Goal: Task Accomplishment & Management: Manage account settings

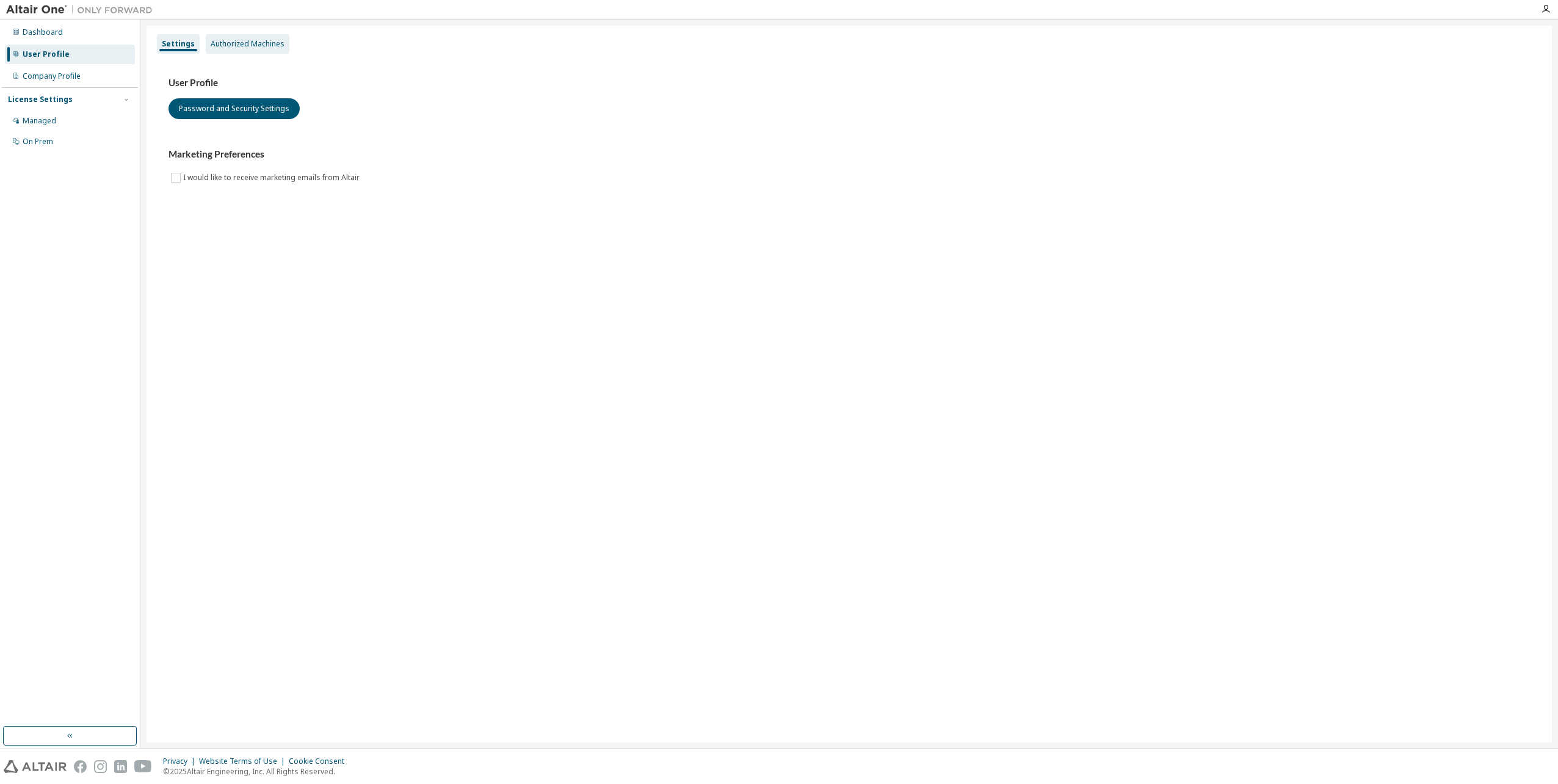
click at [244, 44] on div "Authorized Machines" at bounding box center [248, 44] width 74 height 10
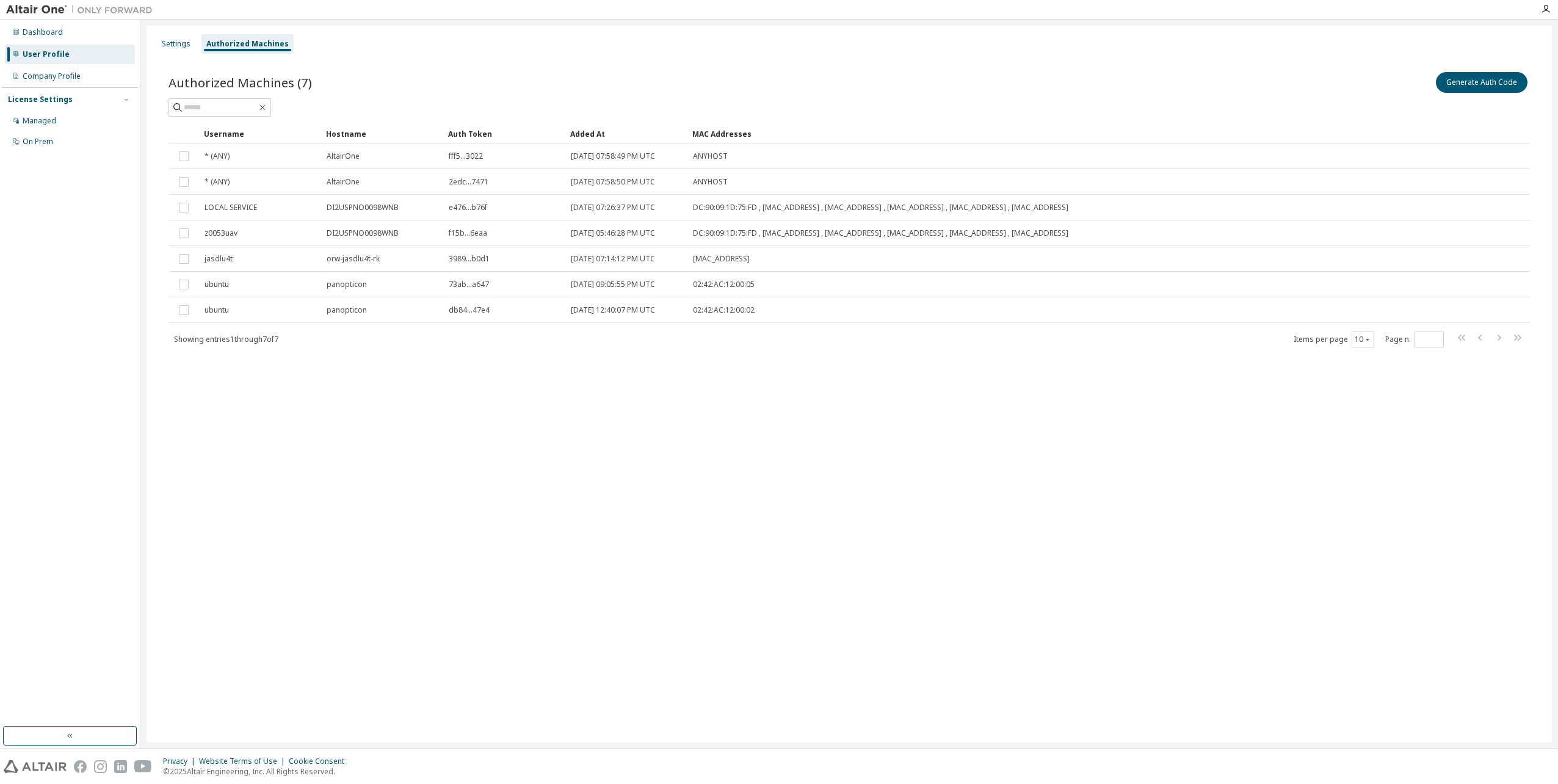
click at [64, 563] on div "Dashboard User Profile Company Profile License Settings Managed On Prem" at bounding box center [70, 373] width 136 height 703
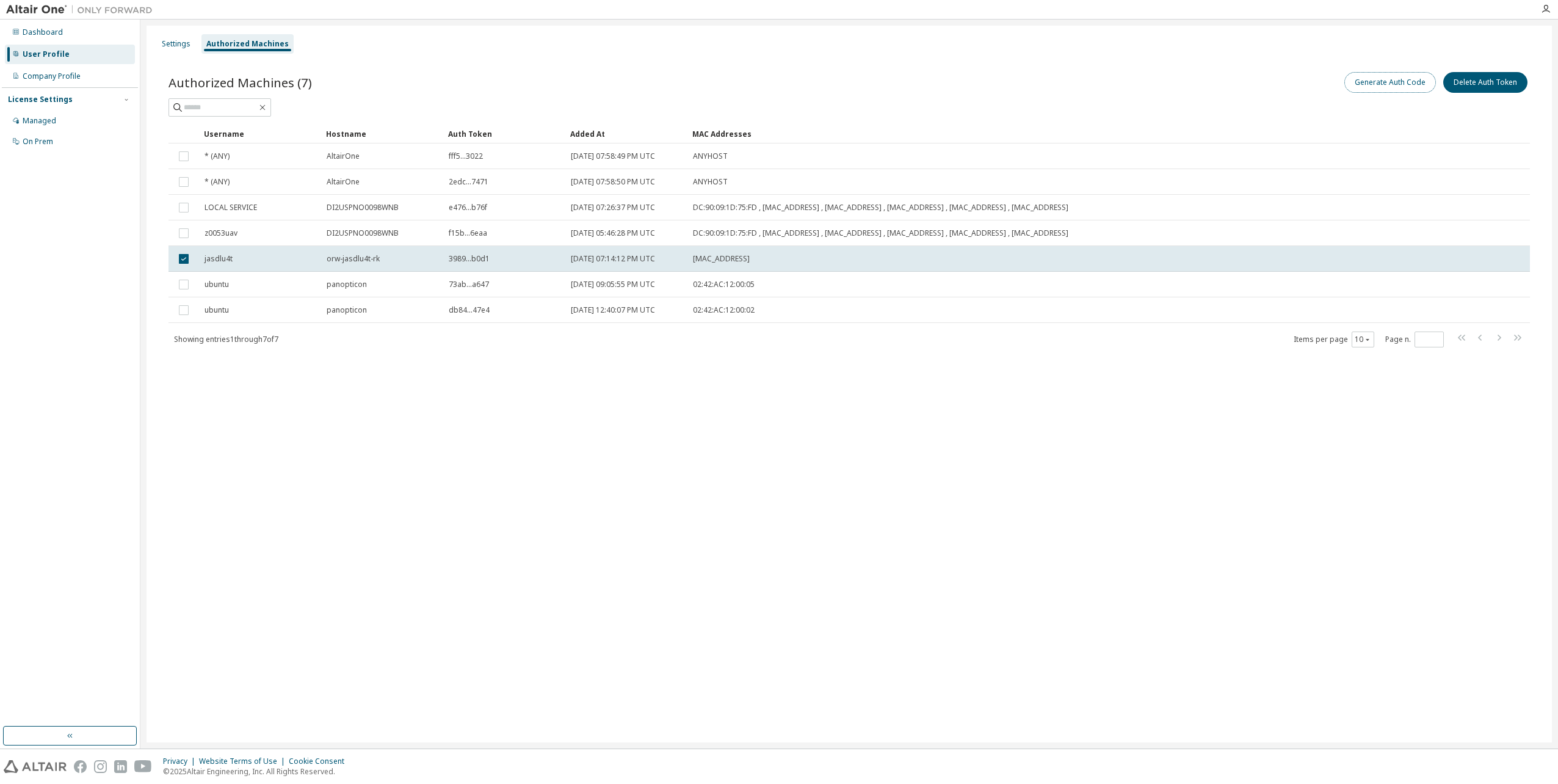
click at [1392, 81] on button "Generate Auth Code" at bounding box center [1390, 82] width 92 height 21
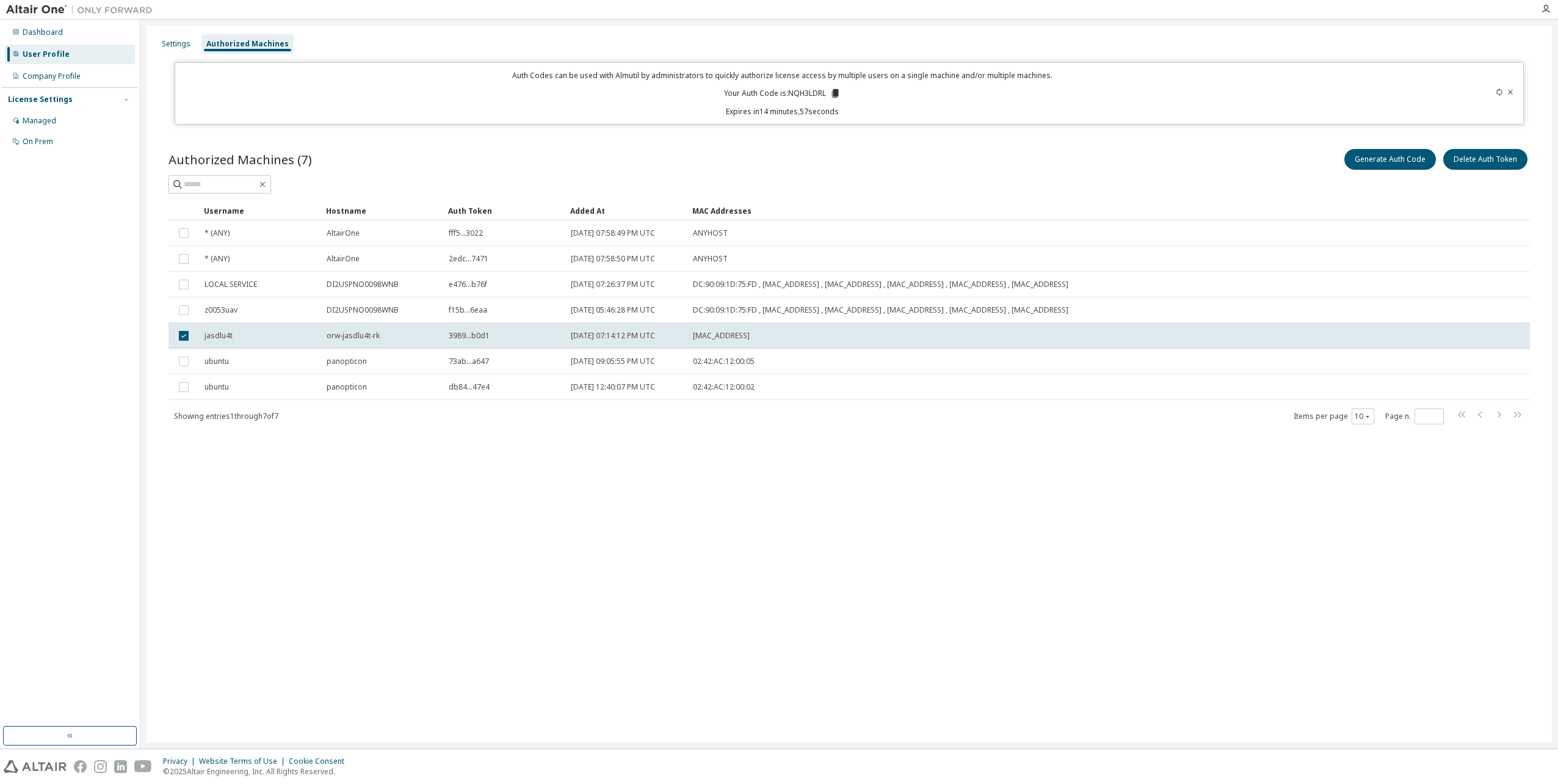
click at [801, 93] on p "Your Auth Code is: NQH3LDRL" at bounding box center [782, 94] width 116 height 11
copy p "NQH3LDRL"
click at [839, 89] on icon at bounding box center [836, 94] width 11 height 11
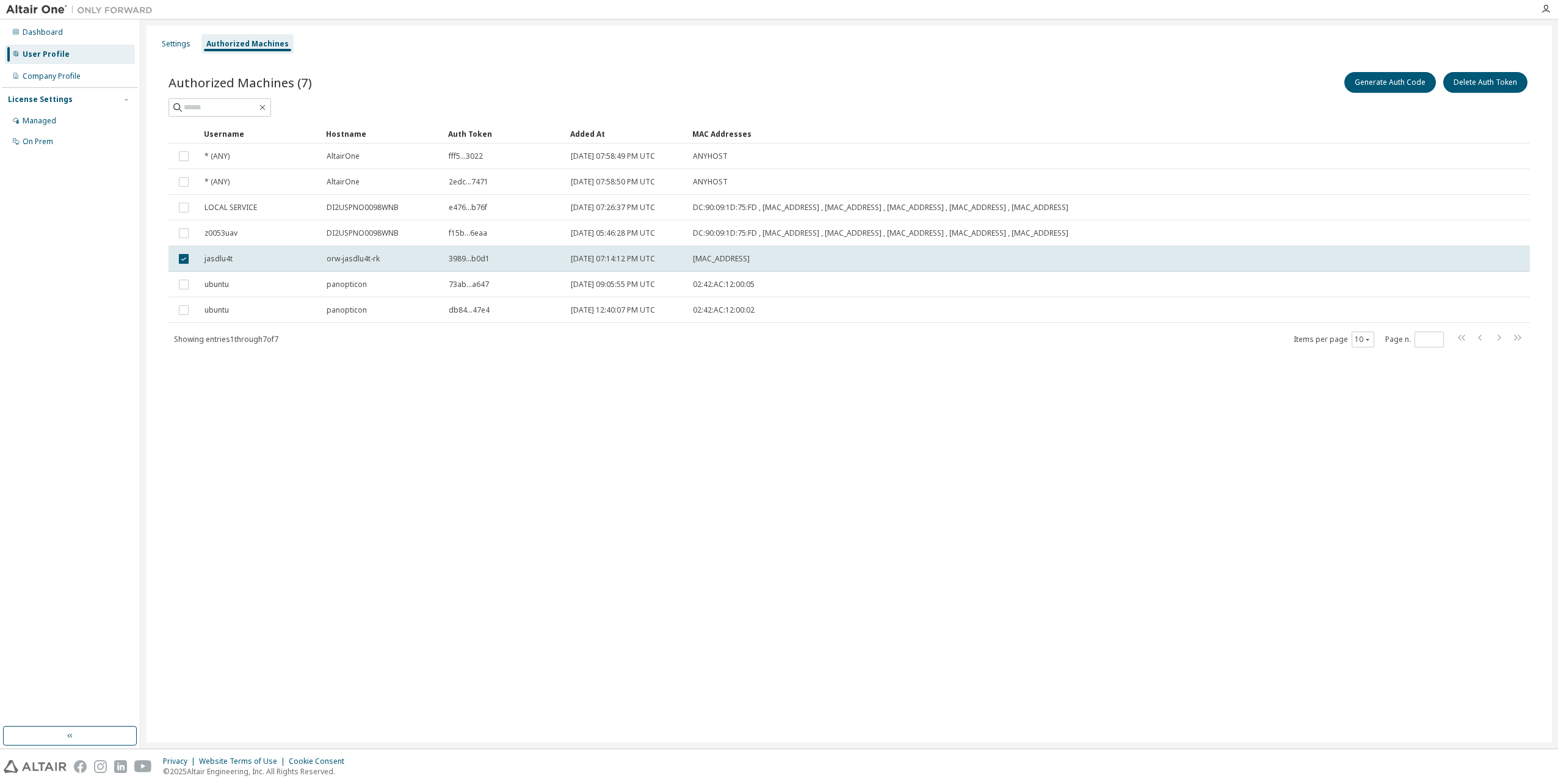
click at [1428, 480] on div "Settings Authorized Machines Authorized Machines (7) Generate Auth Code Delete …" at bounding box center [849, 384] width 1405 height 717
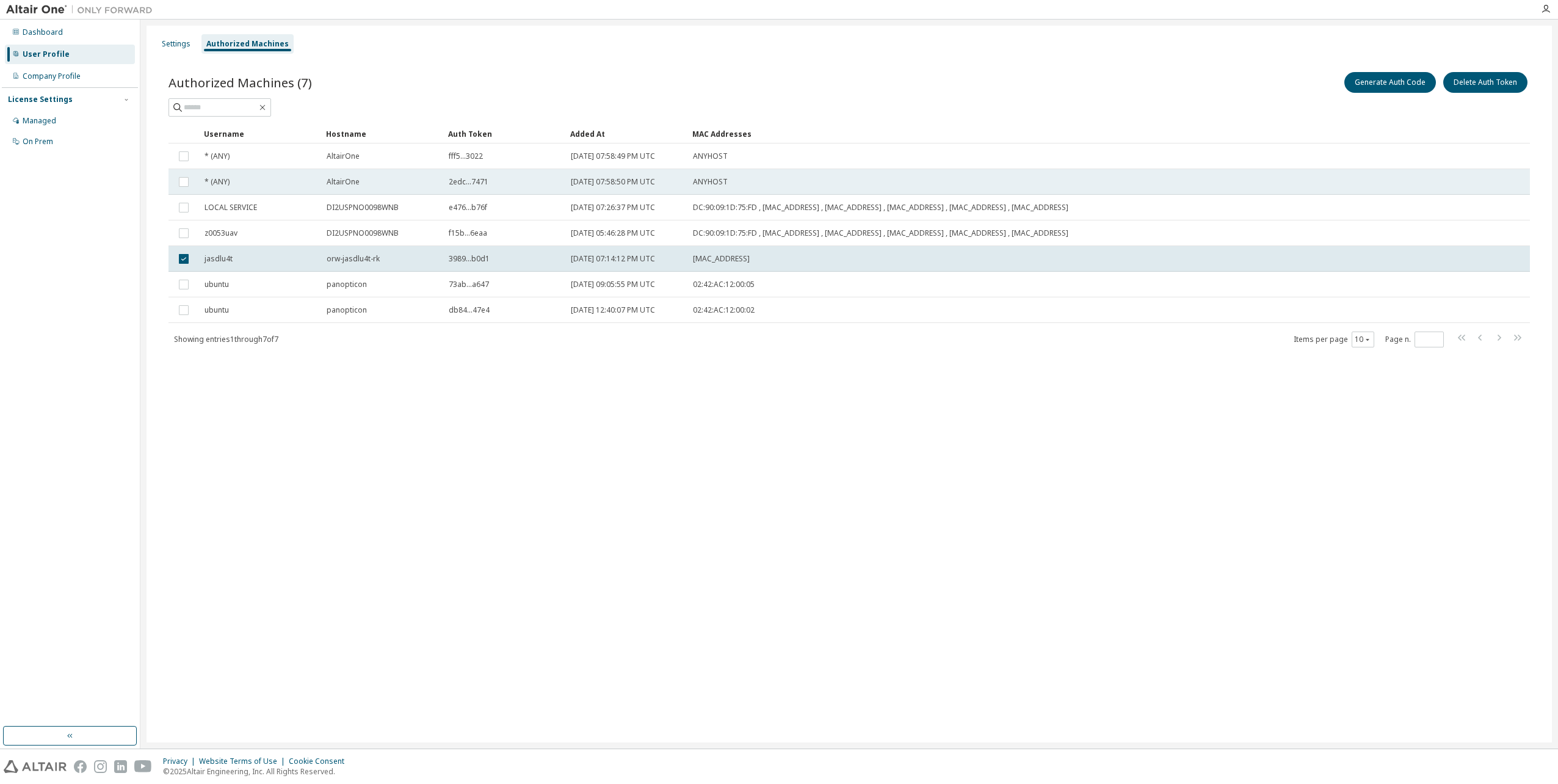
click at [532, 182] on div "2edc...7471" at bounding box center [504, 182] width 111 height 10
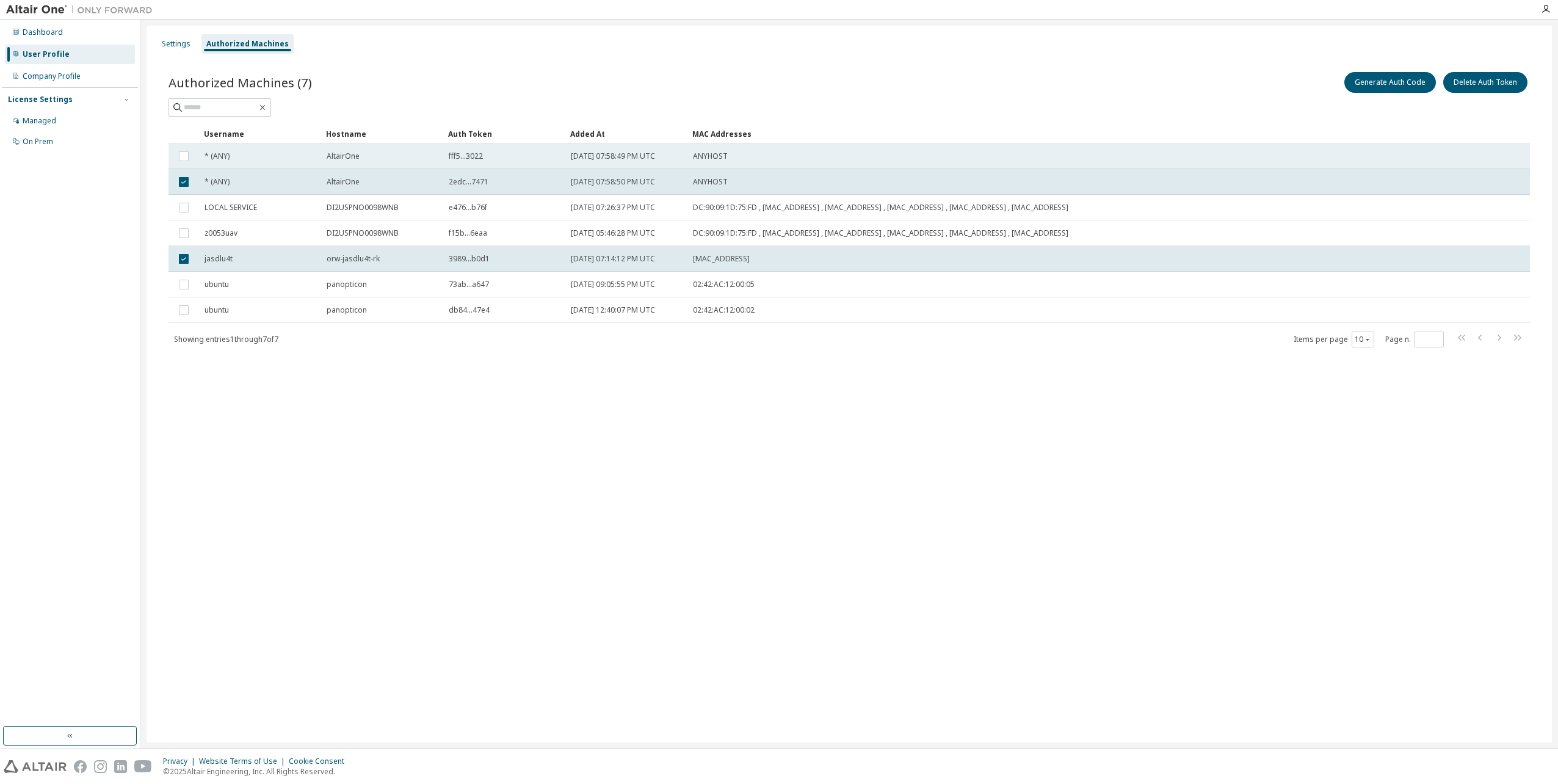
click at [496, 159] on div "fff5...3022" at bounding box center [504, 156] width 111 height 10
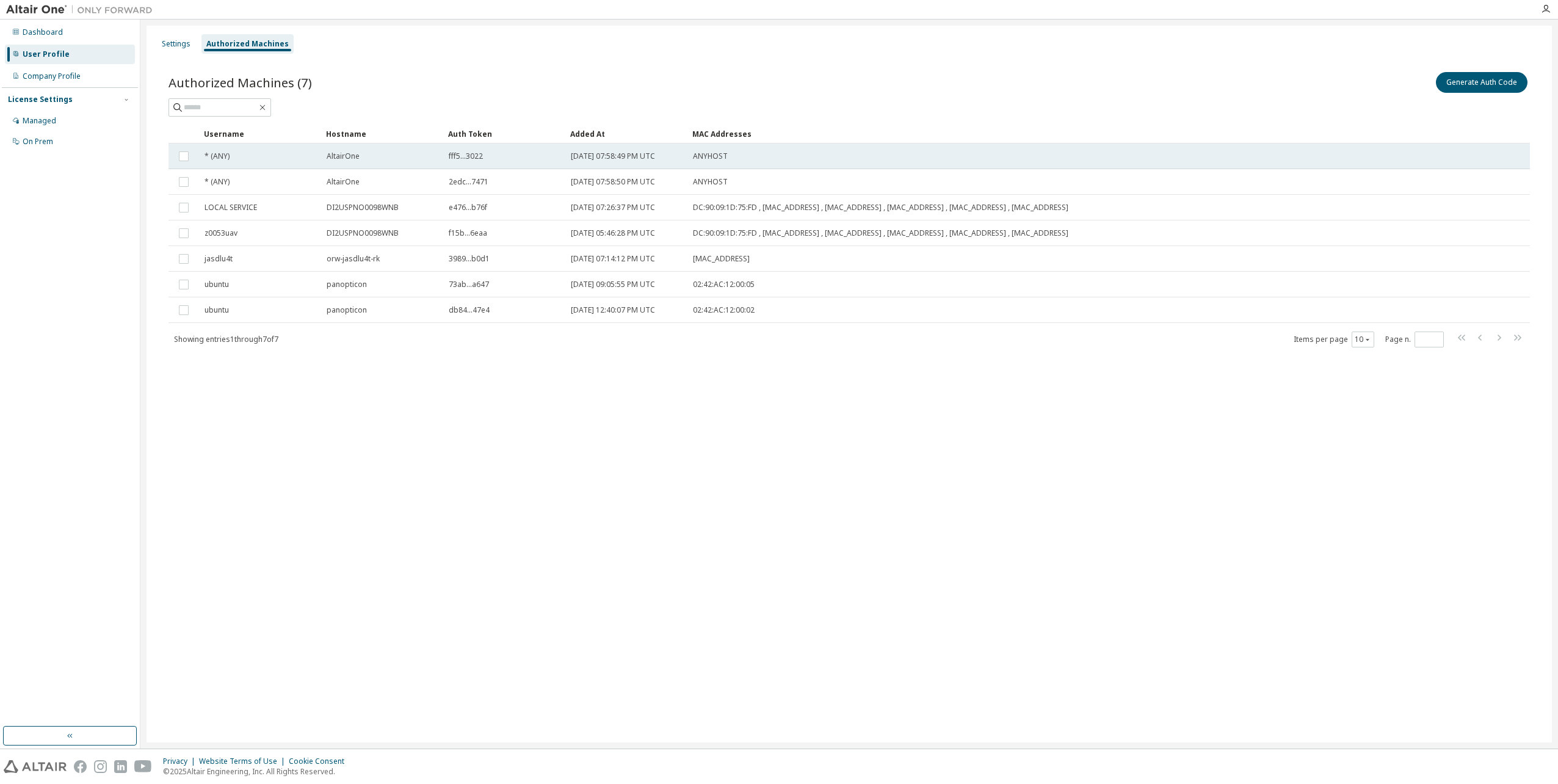
click at [356, 155] on span "AltairOne" at bounding box center [343, 156] width 33 height 10
click at [1395, 85] on button "Generate Auth Code" at bounding box center [1390, 82] width 92 height 21
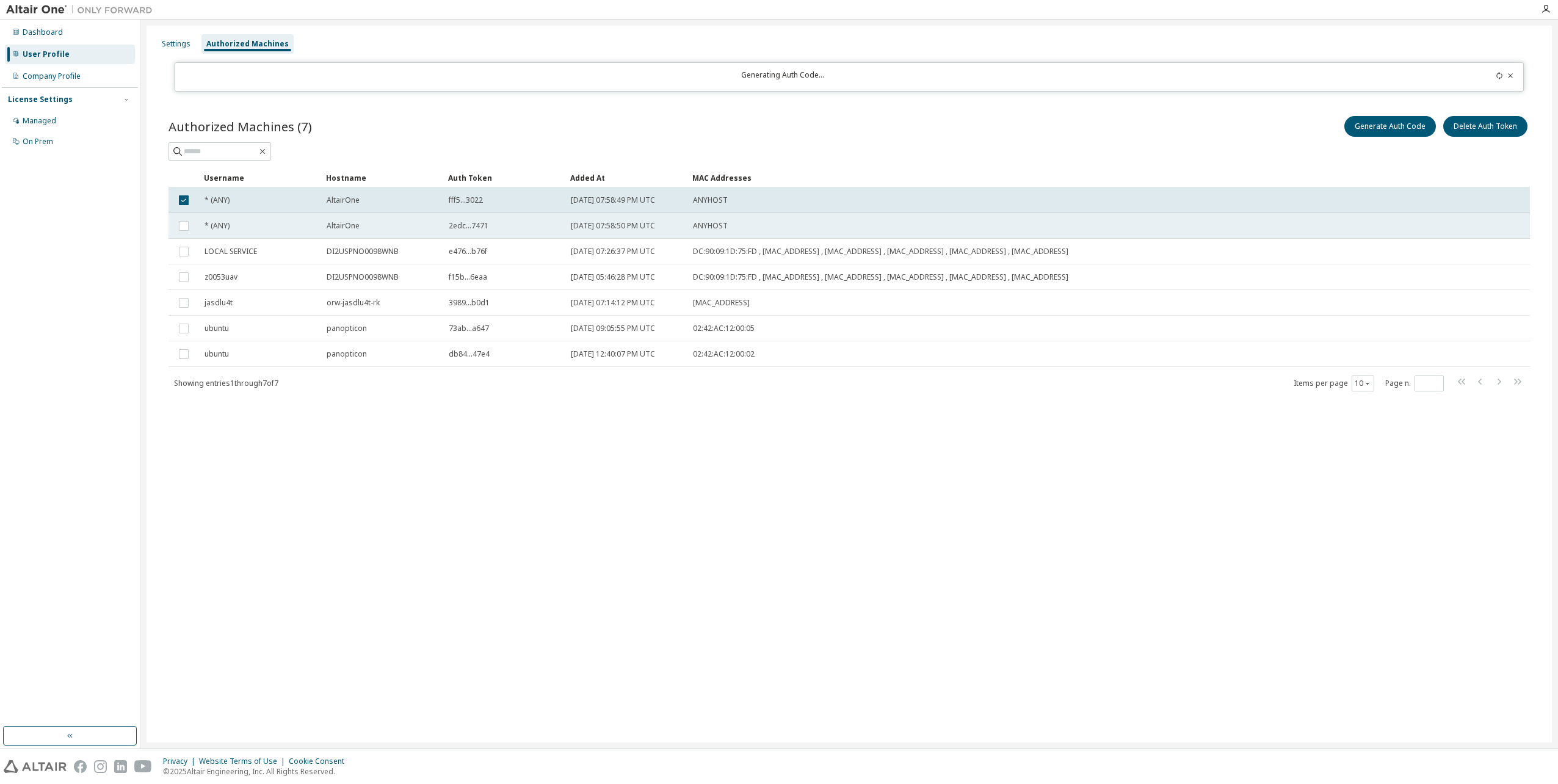
click at [758, 225] on div "ANYHOST" at bounding box center [1048, 226] width 712 height 10
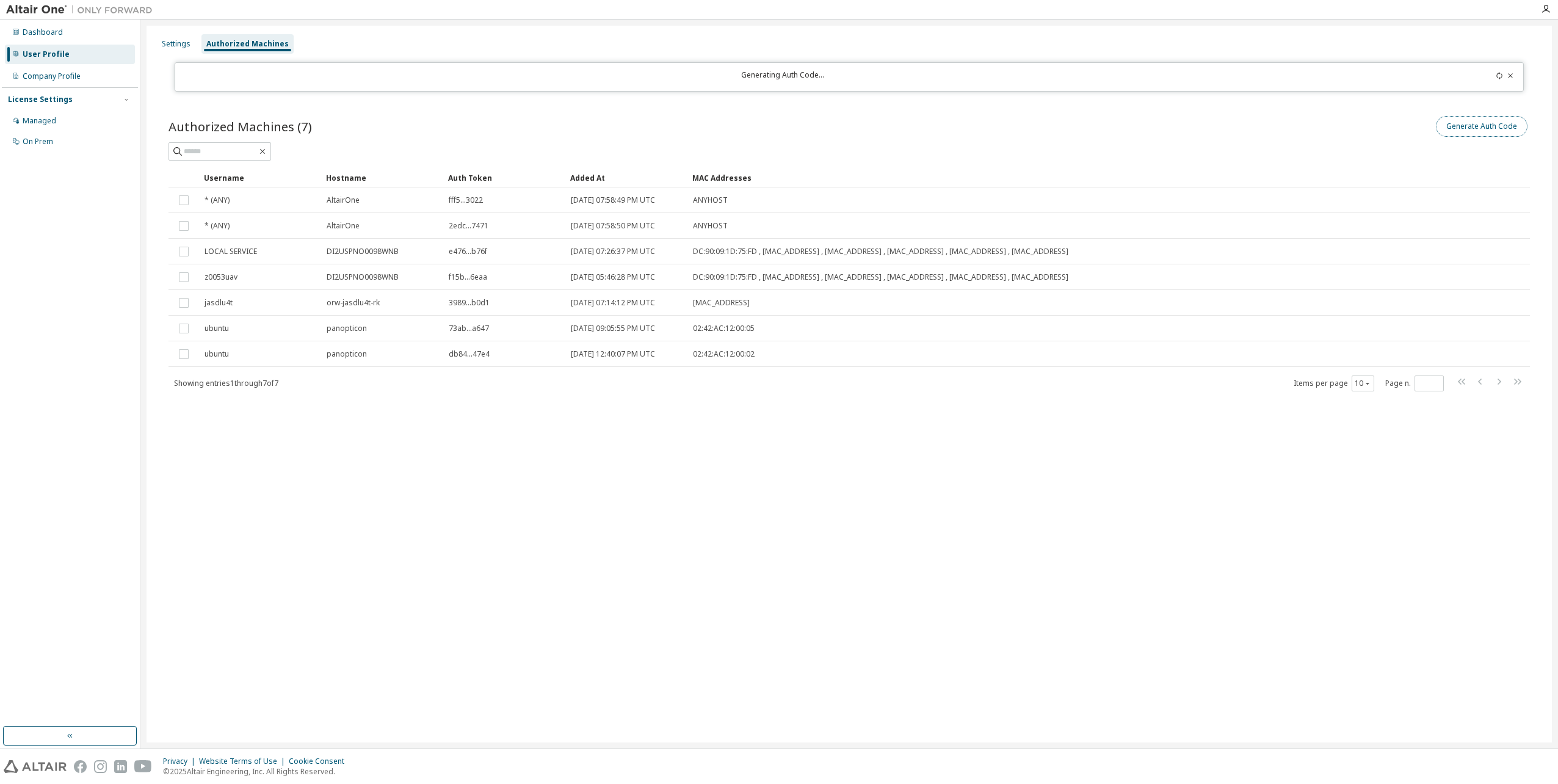
click at [1475, 127] on button "Generate Auth Code" at bounding box center [1482, 126] width 92 height 21
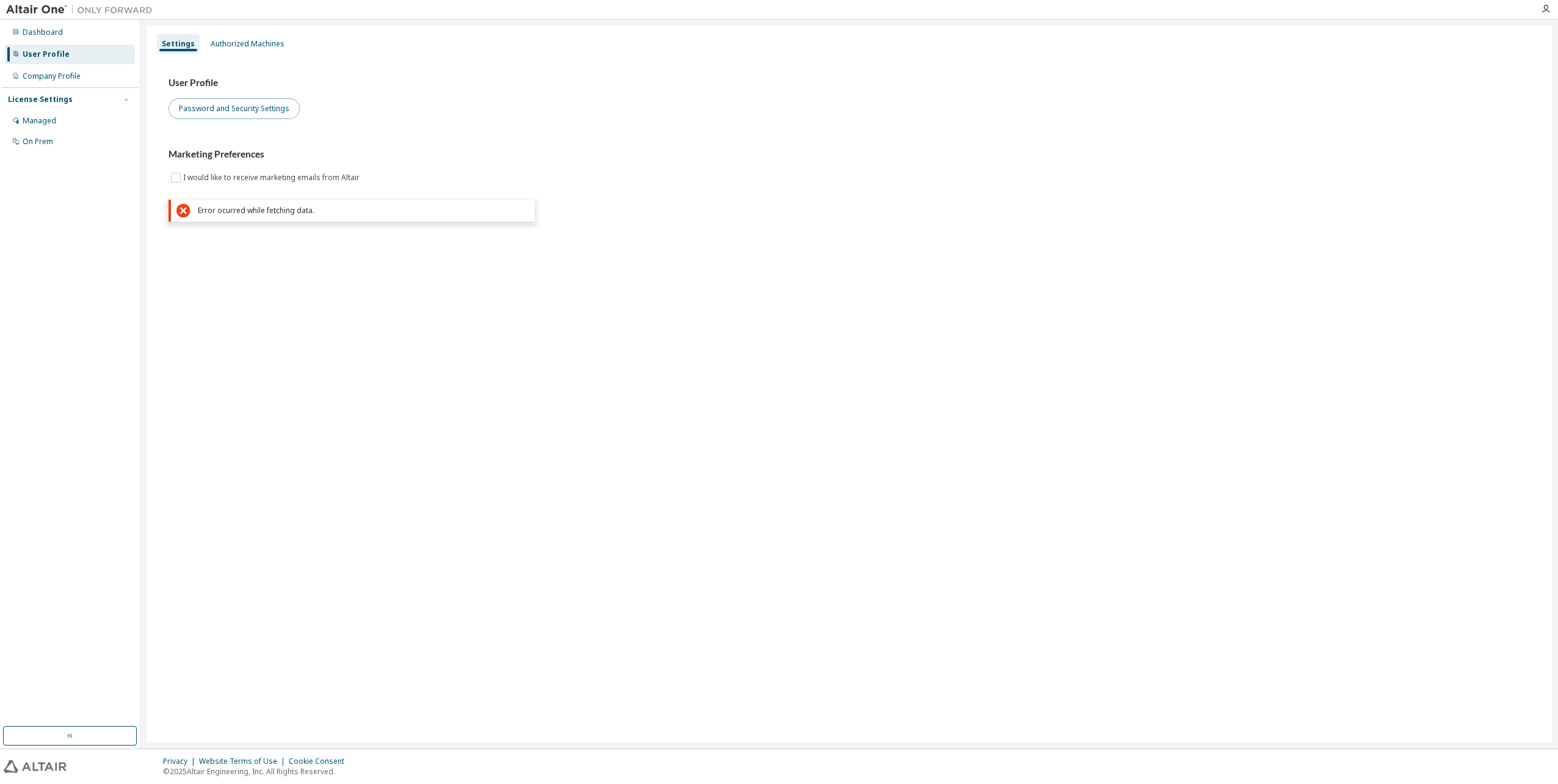
click at [252, 106] on button "Password and Security Settings" at bounding box center [234, 109] width 131 height 21
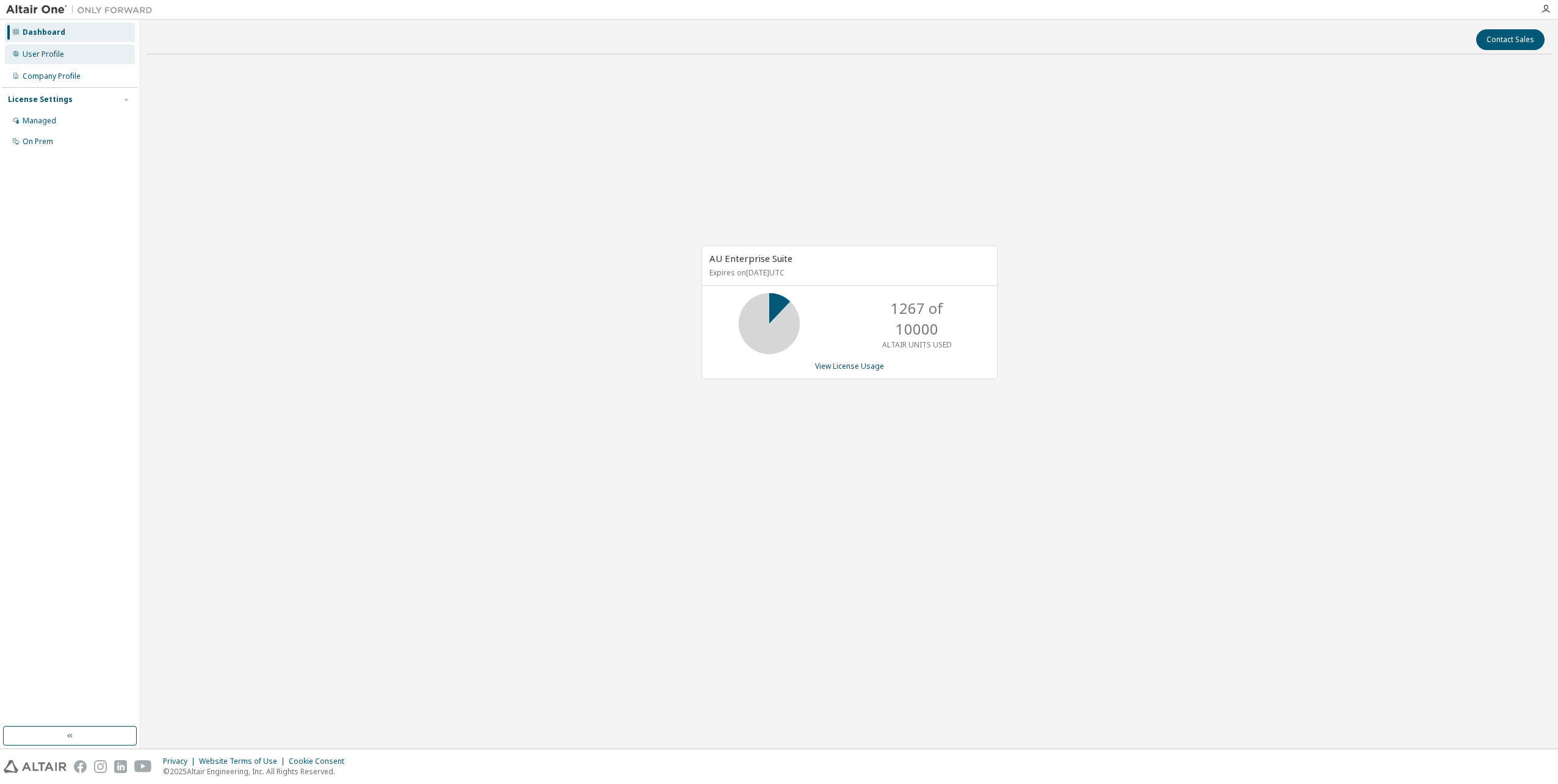
click at [46, 55] on div "User Profile" at bounding box center [44, 54] width 42 height 10
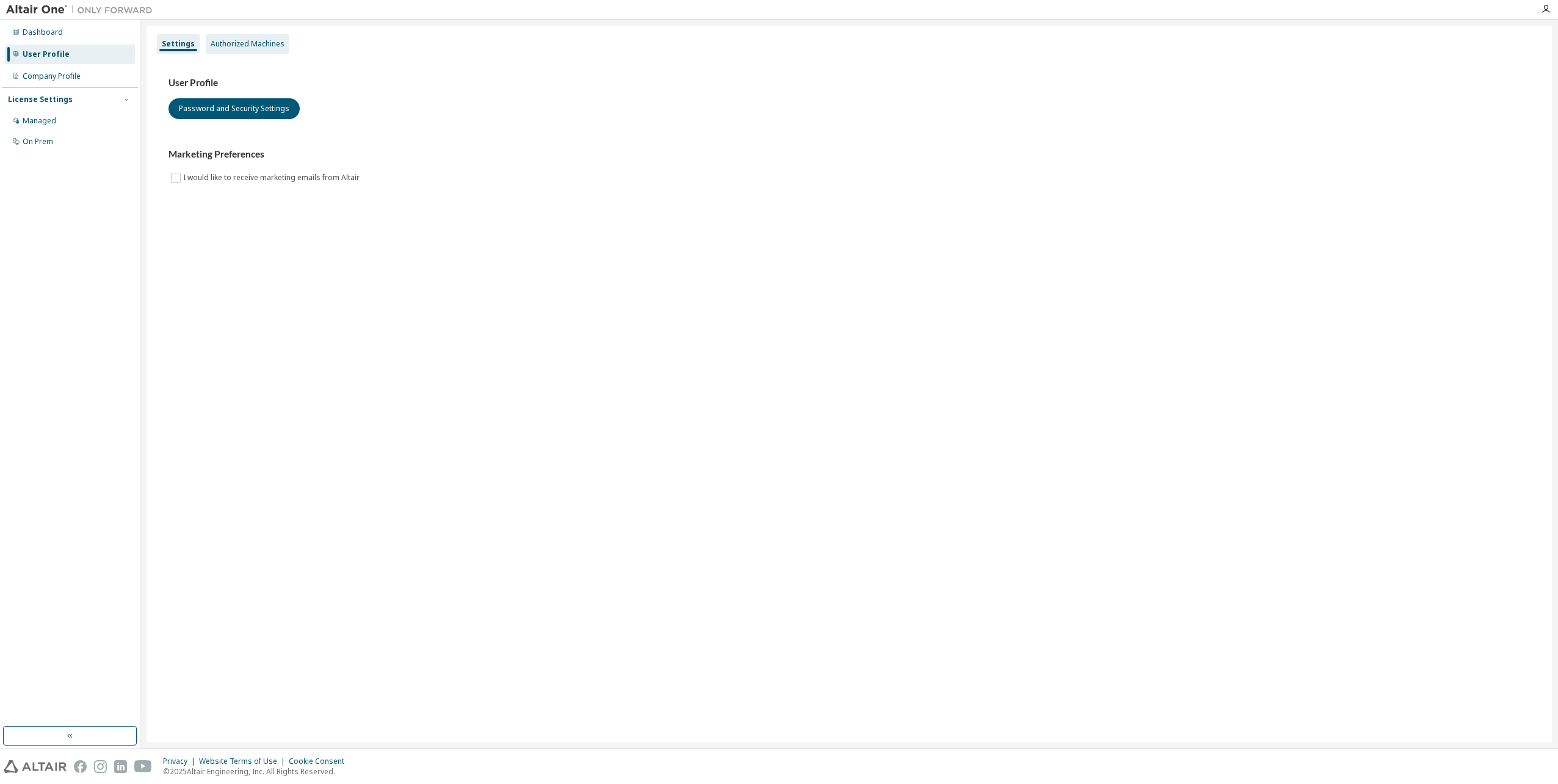
click at [257, 41] on div "Authorized Machines" at bounding box center [248, 44] width 74 height 10
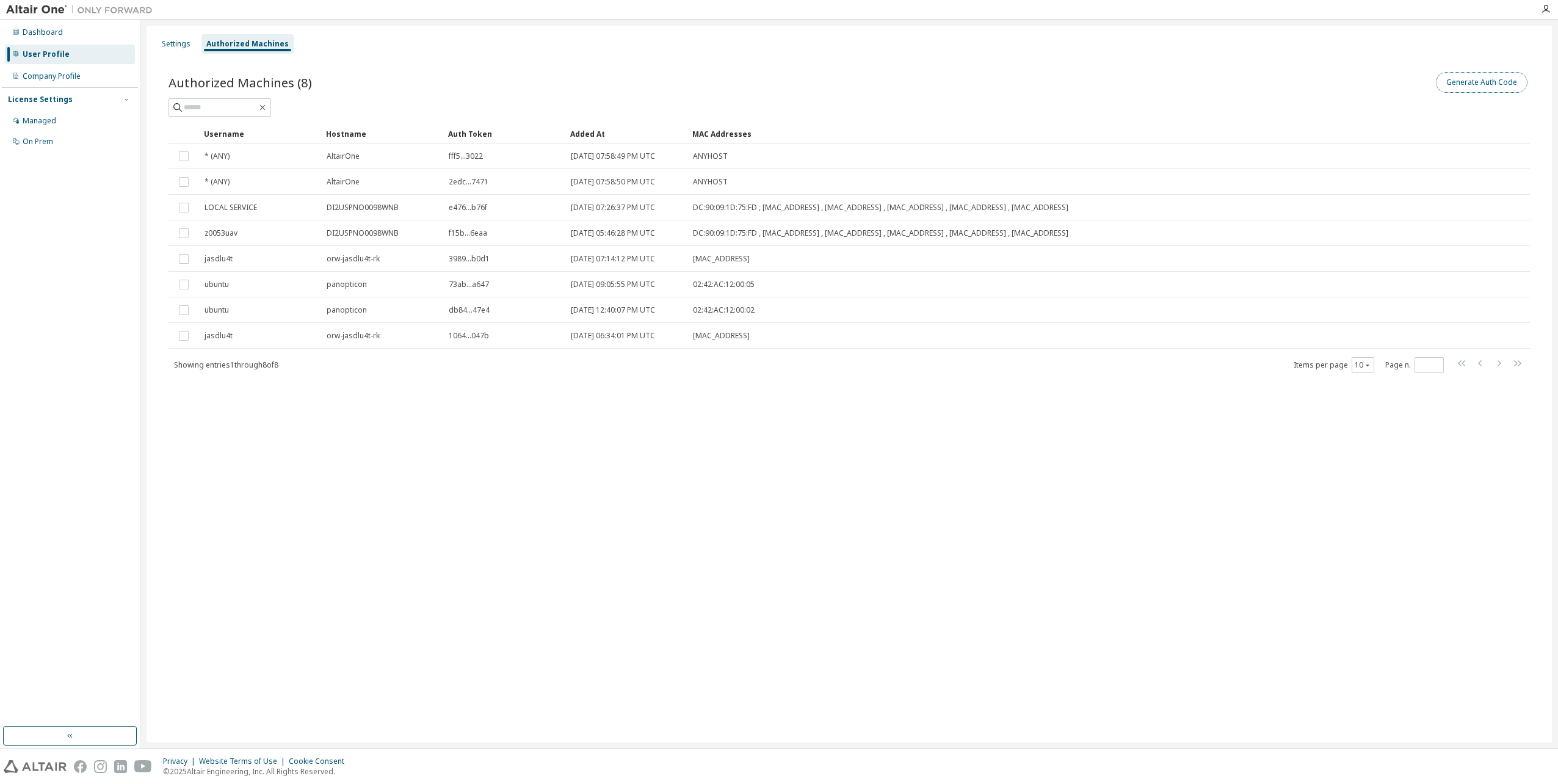
click at [1486, 80] on button "Generate Auth Code" at bounding box center [1482, 82] width 92 height 21
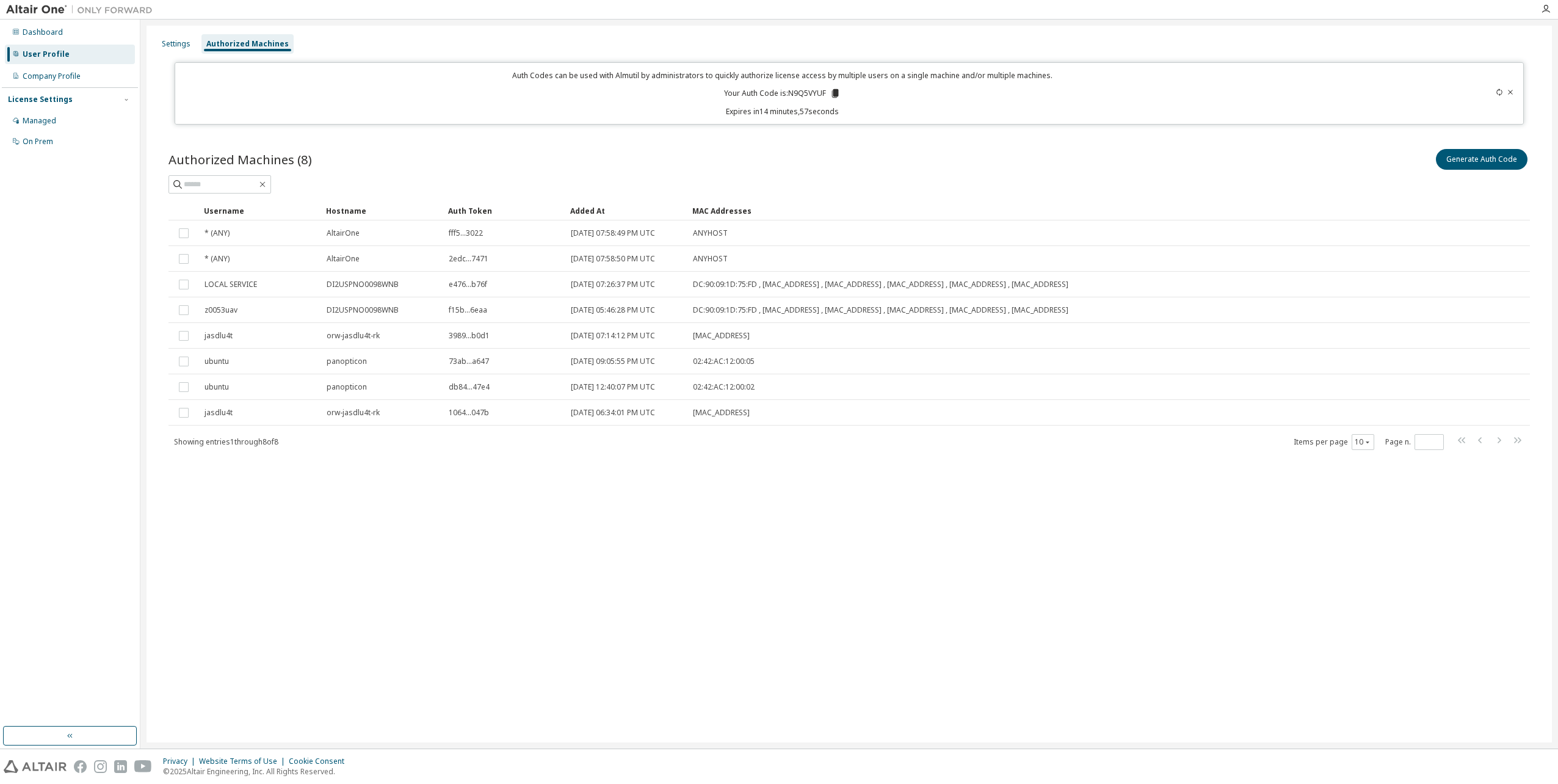
click at [806, 94] on p "Your Auth Code is: N9Q5VYUF" at bounding box center [782, 94] width 116 height 11
click at [806, 94] on p "Your Auth Code is: N9Q5VYUF" at bounding box center [782, 94] width 116 height 11
